Goal: Complete application form

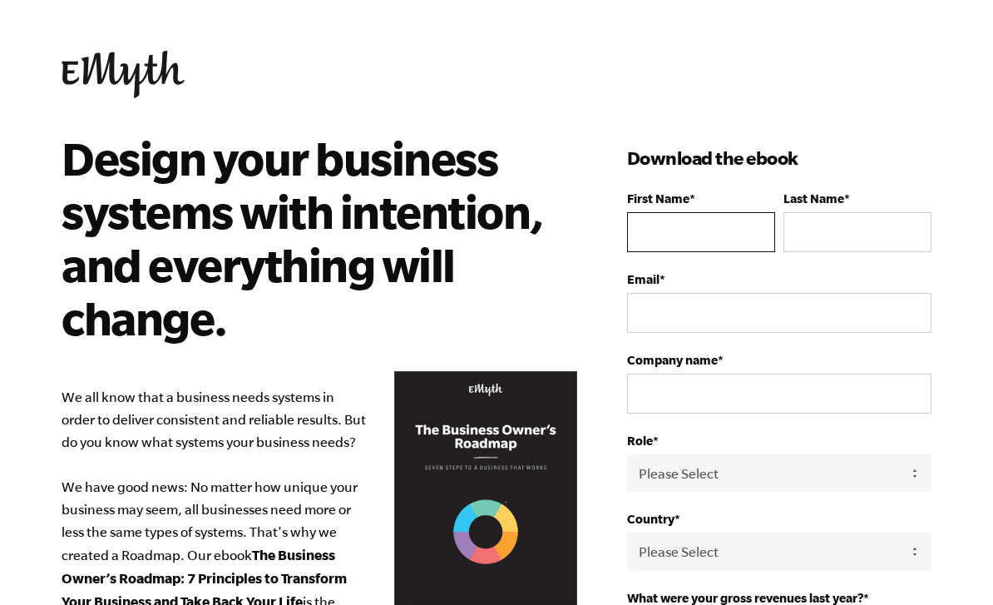
click at [722, 240] on input "First Name *" at bounding box center [701, 232] width 148 height 40
type input "Lynn"
click at [860, 226] on input "Last Name *" at bounding box center [857, 232] width 148 height 40
type input "owen"
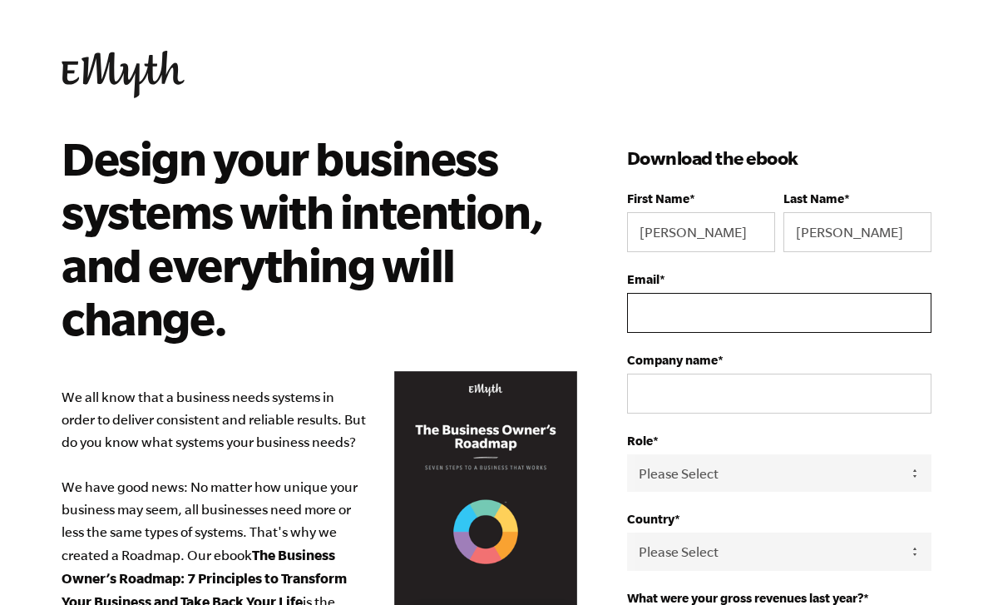
click at [717, 325] on input "Email *" at bounding box center [779, 313] width 304 height 40
type input "lynn@themarketingcloset.com"
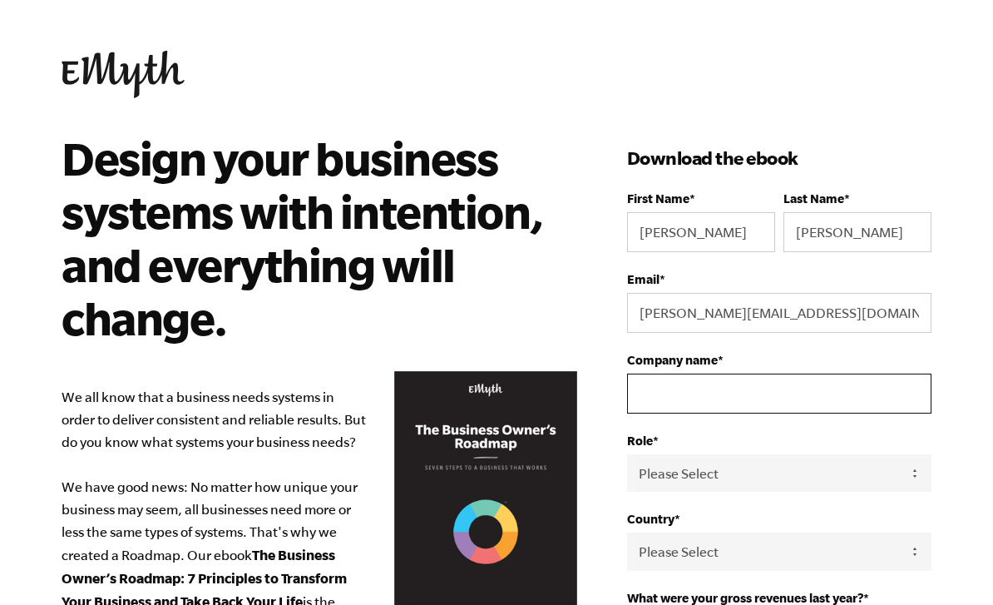
click at [735, 408] on input "Company name *" at bounding box center [779, 393] width 304 height 40
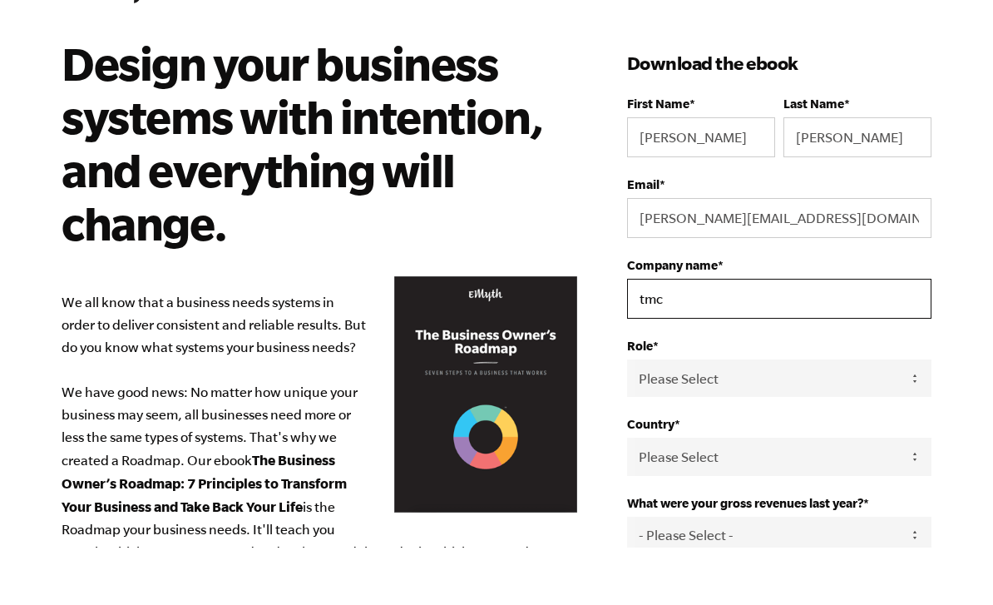
scroll to position [93, 0]
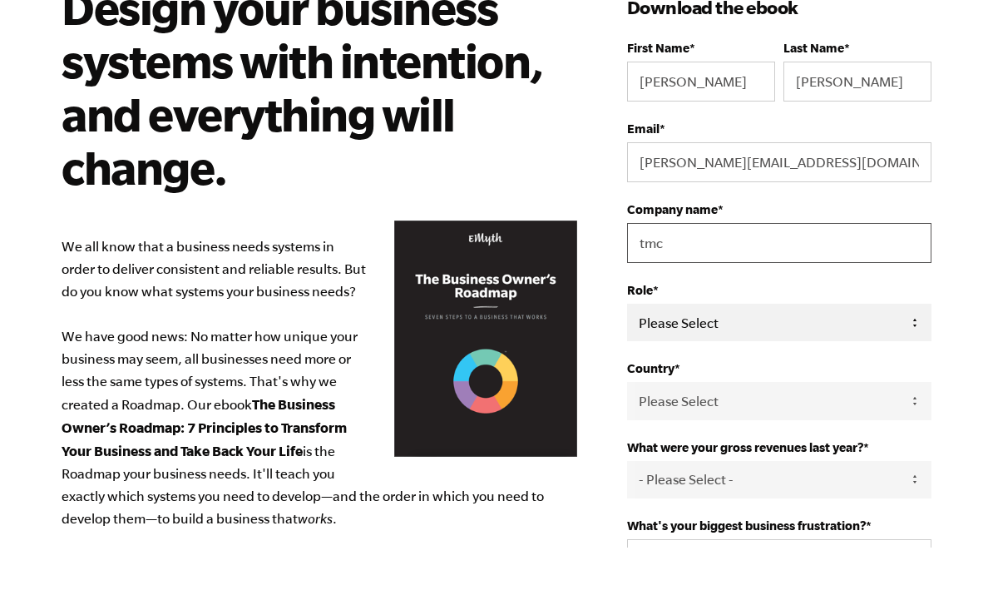
type input "tmc"
click at [923, 361] on select "Please Select Owner Partner / Co-Owner Executive Employee / Other" at bounding box center [779, 379] width 304 height 37
select select "Owner"
click at [766, 419] on select "Please Select United States Afghanistan Åland Islands Albania Algeria American …" at bounding box center [779, 400] width 304 height 37
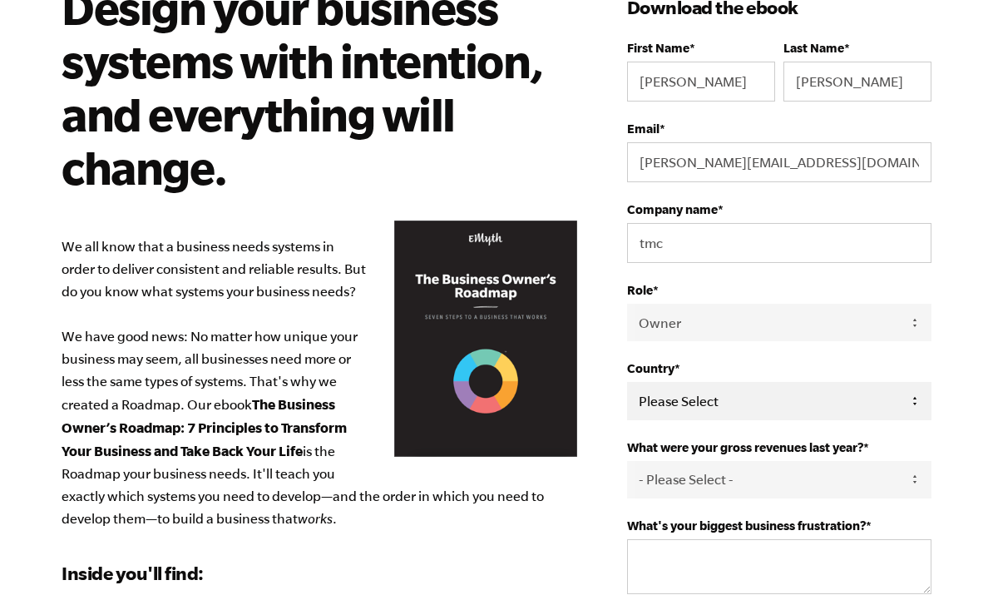
select select "United States"
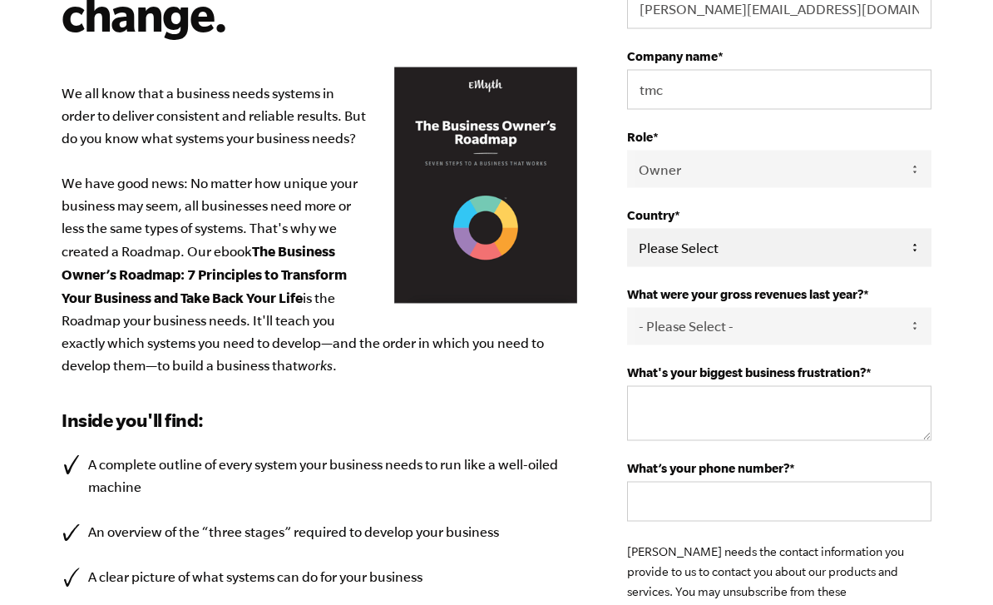
scroll to position [304, 0]
click at [917, 344] on select "- Please Select - 0-75K 76-150K 151-275K 276-500K 501-750K 751-1M 1-2.5M 2.5-5M…" at bounding box center [779, 325] width 304 height 37
select select "2.5-5M"
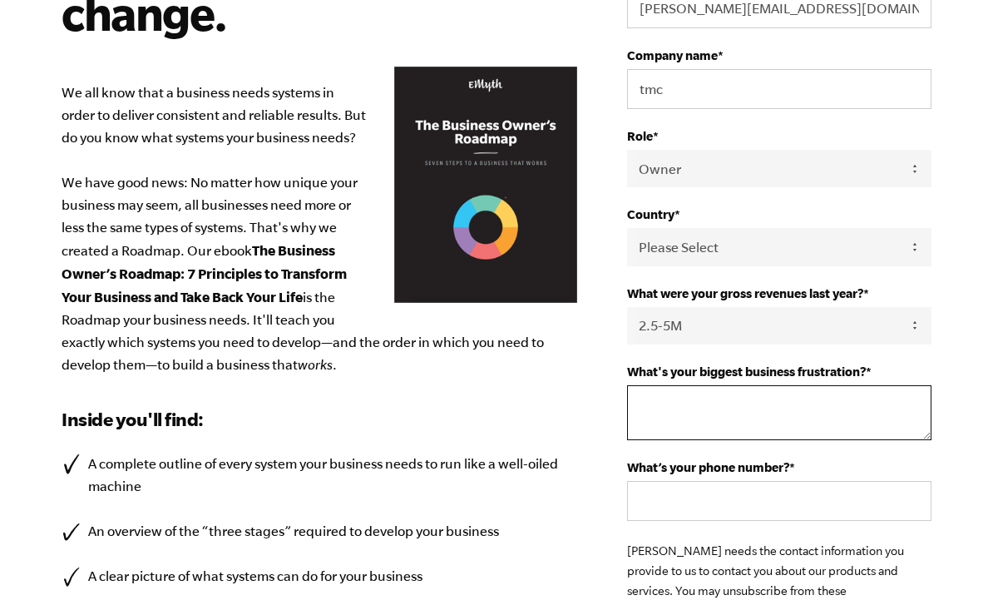
click at [783, 428] on textarea "What's your biggest business frustration? *" at bounding box center [779, 412] width 304 height 55
type textarea "Sop’s"
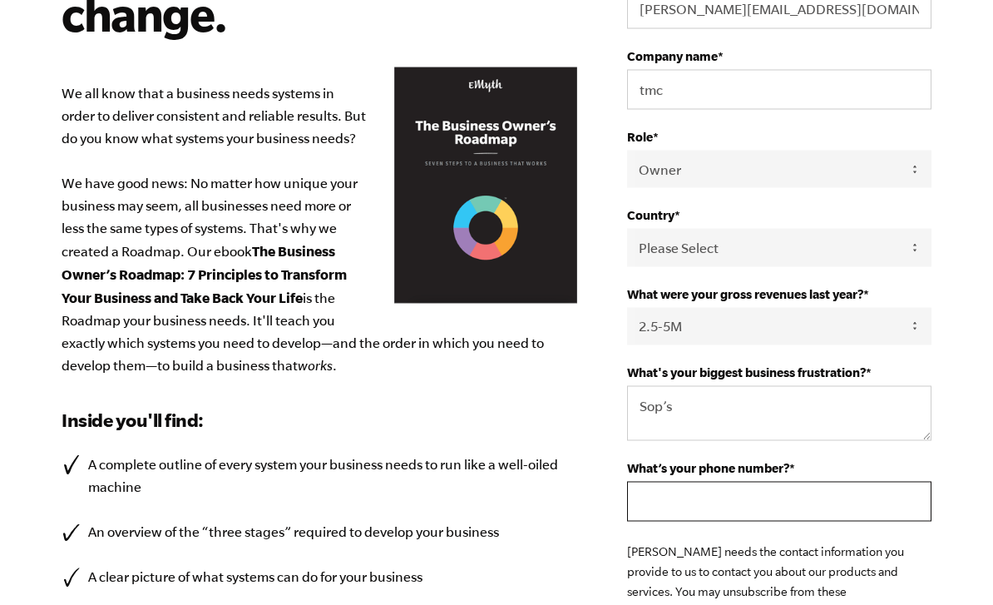
click at [690, 521] on input "What’s your phone number? *" at bounding box center [779, 502] width 304 height 40
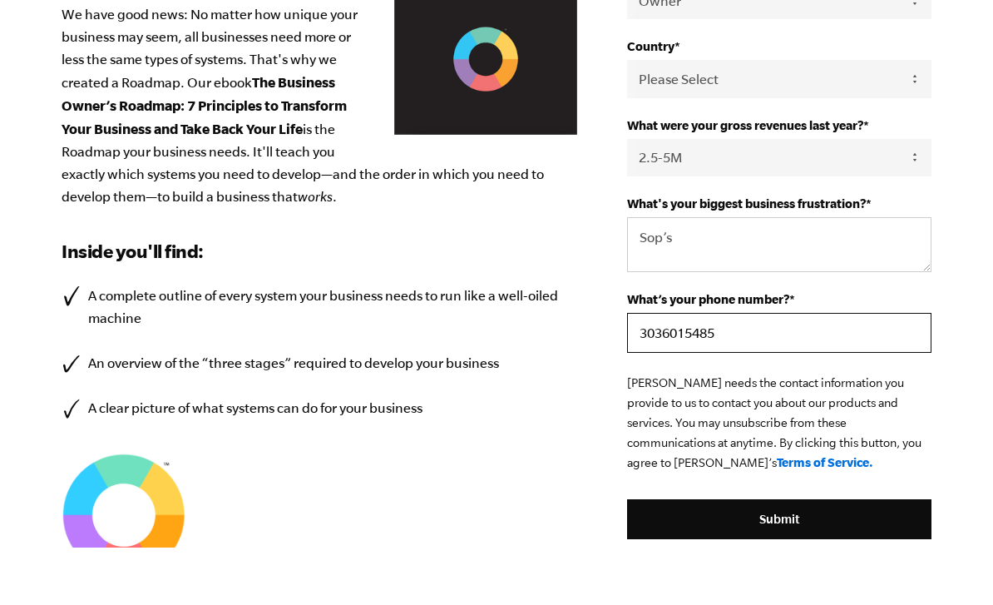
scroll to position [423, 0]
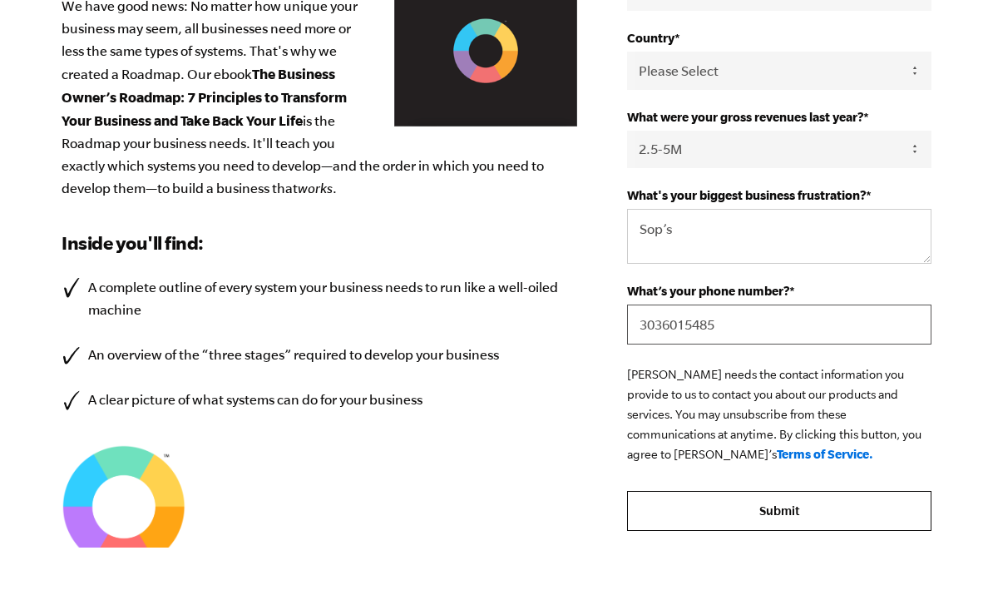
type input "3036015485"
click at [787, 548] on input "Submit" at bounding box center [779, 568] width 304 height 40
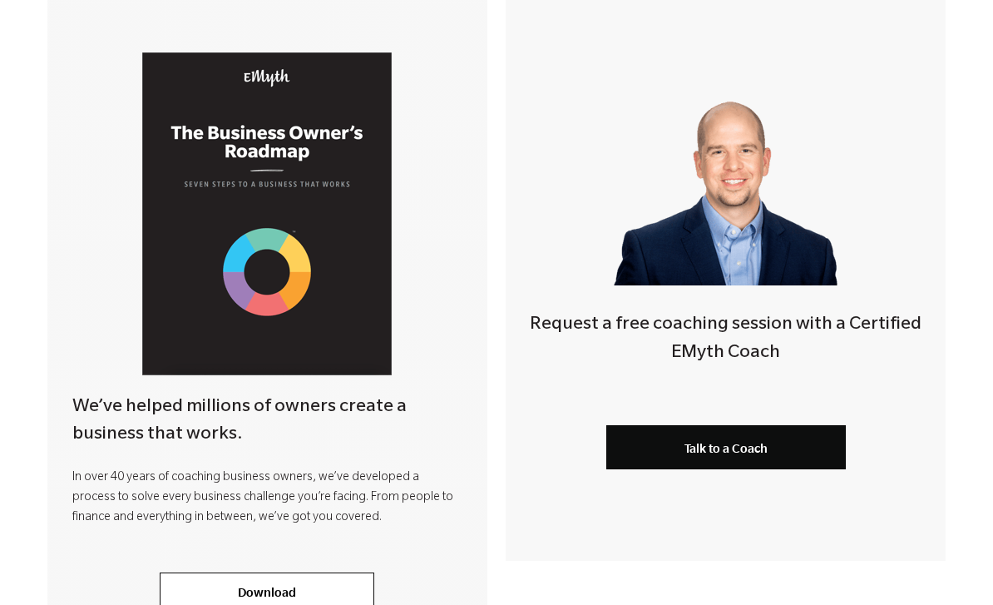
scroll to position [373, 0]
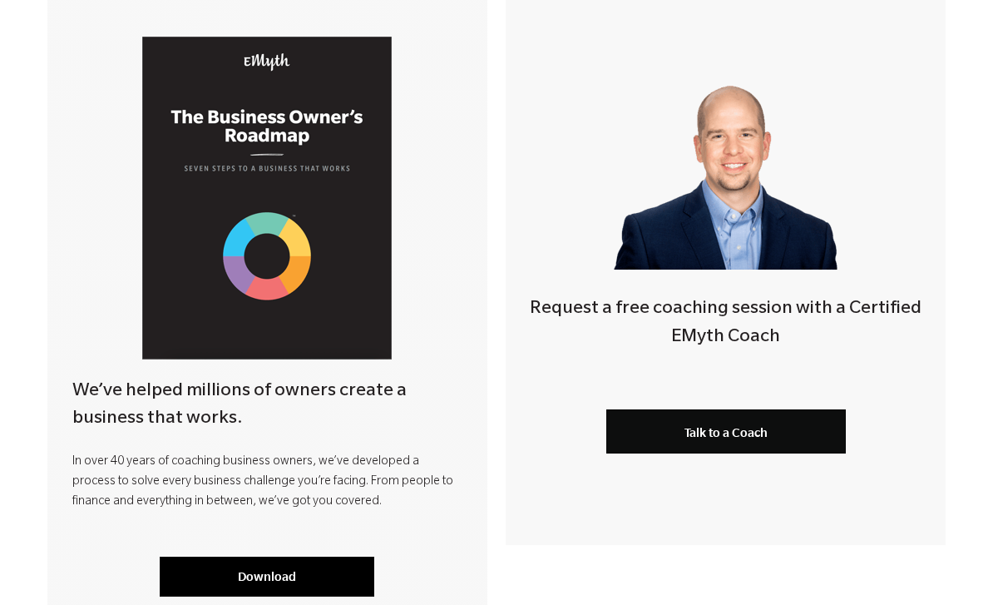
click at [264, 568] on link "Download" at bounding box center [267, 577] width 215 height 40
